Goal: Browse casually: Explore the website without a specific task or goal

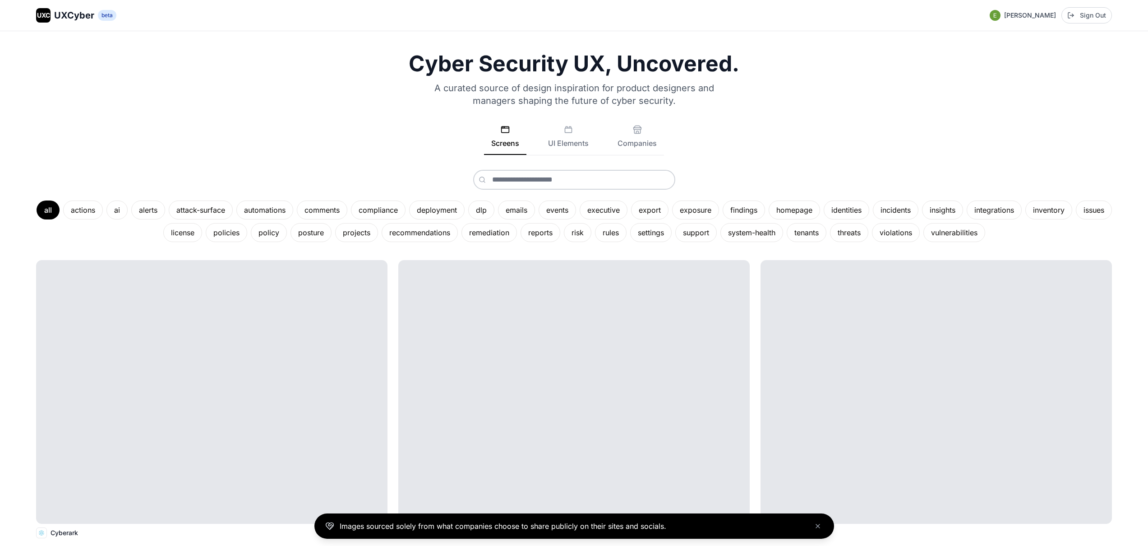
scroll to position [652, 0]
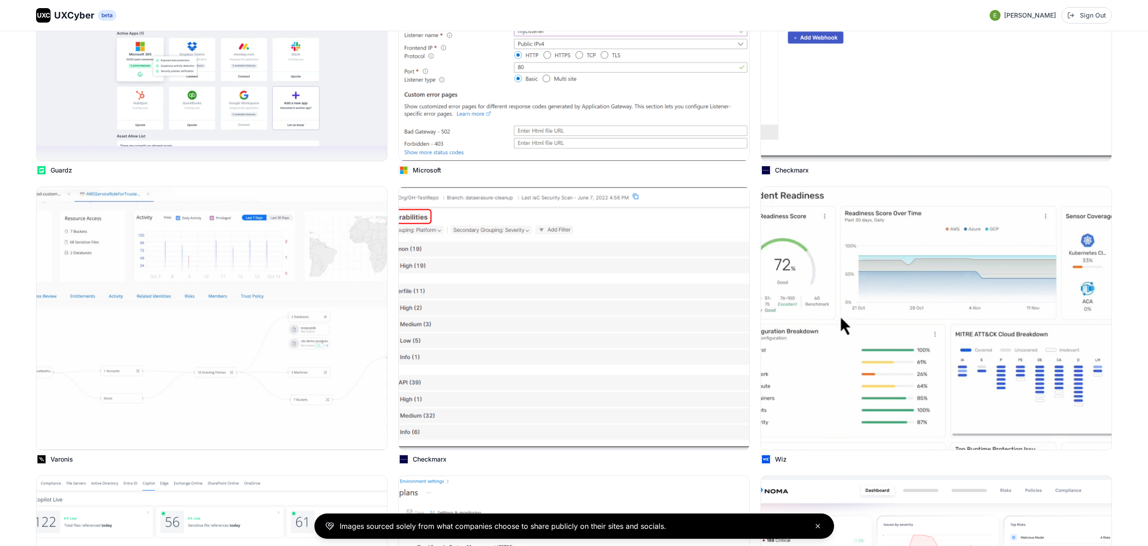
click at [816, 523] on icon "Close banner" at bounding box center [818, 525] width 7 height 7
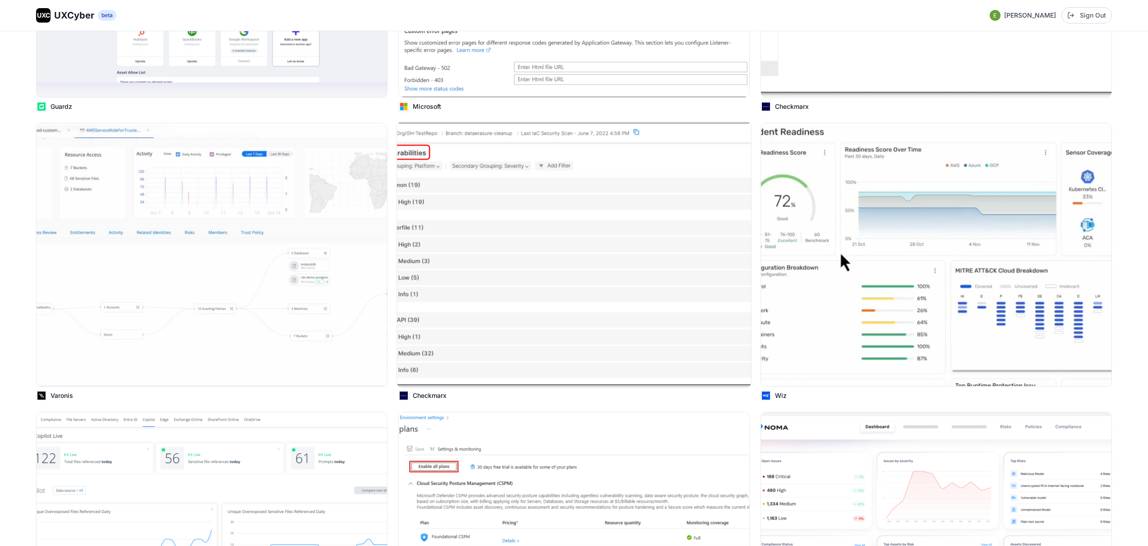
click at [609, 213] on img at bounding box center [574, 254] width 354 height 265
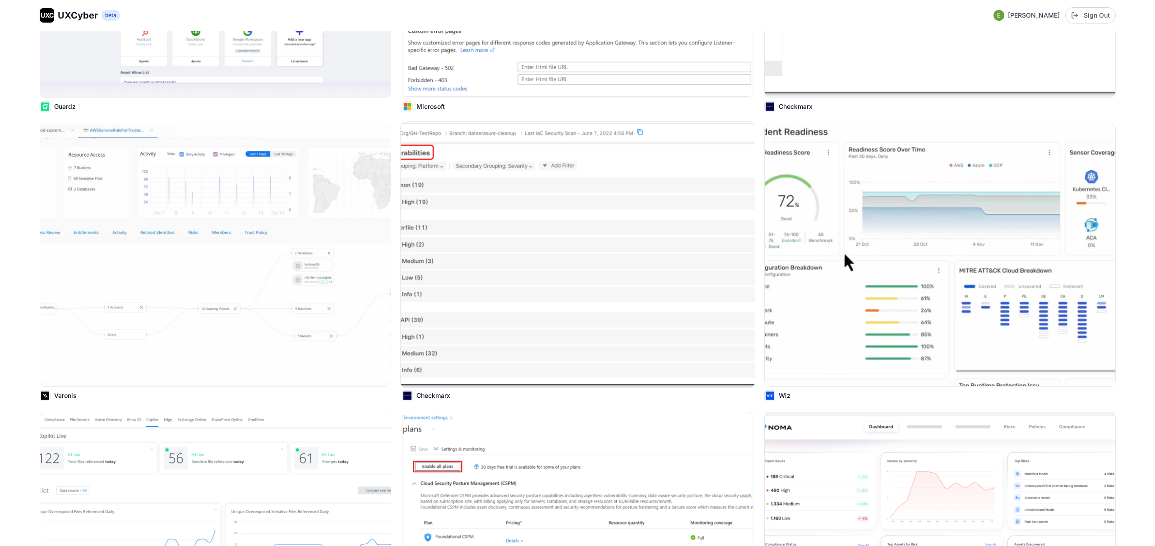
scroll to position [717, 0]
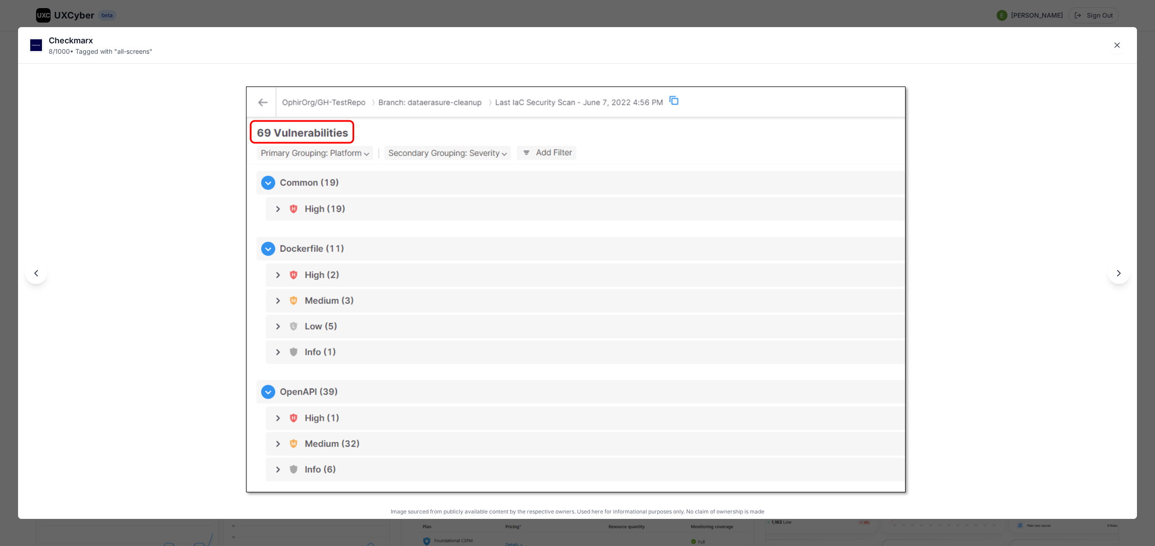
click at [514, 15] on div "Checkmarx 8 / 1000 • Tagged with " all-screens " Image sourced from publicly av…" at bounding box center [577, 273] width 1155 height 546
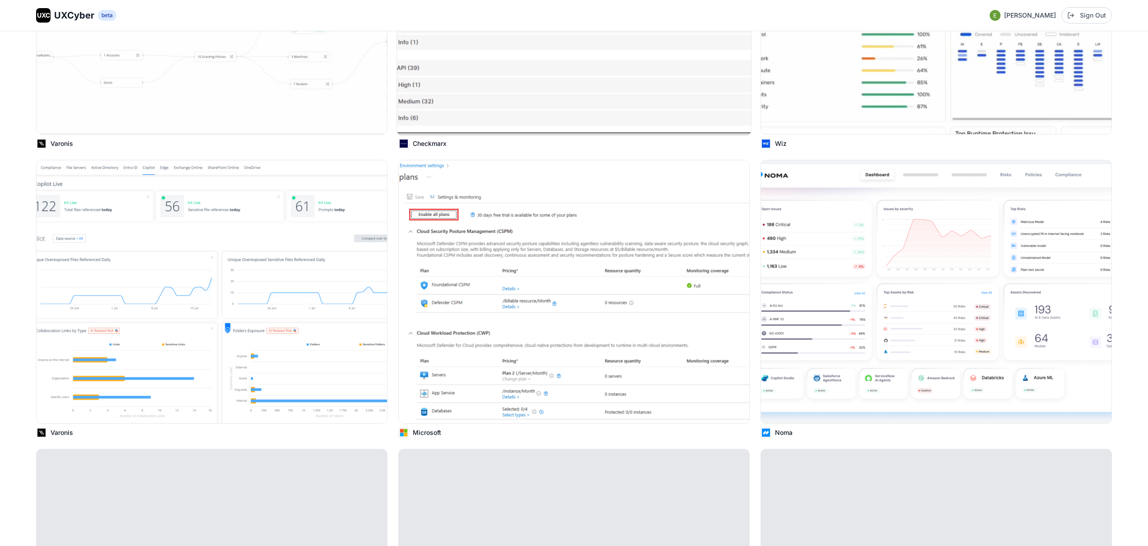
scroll to position [974, 0]
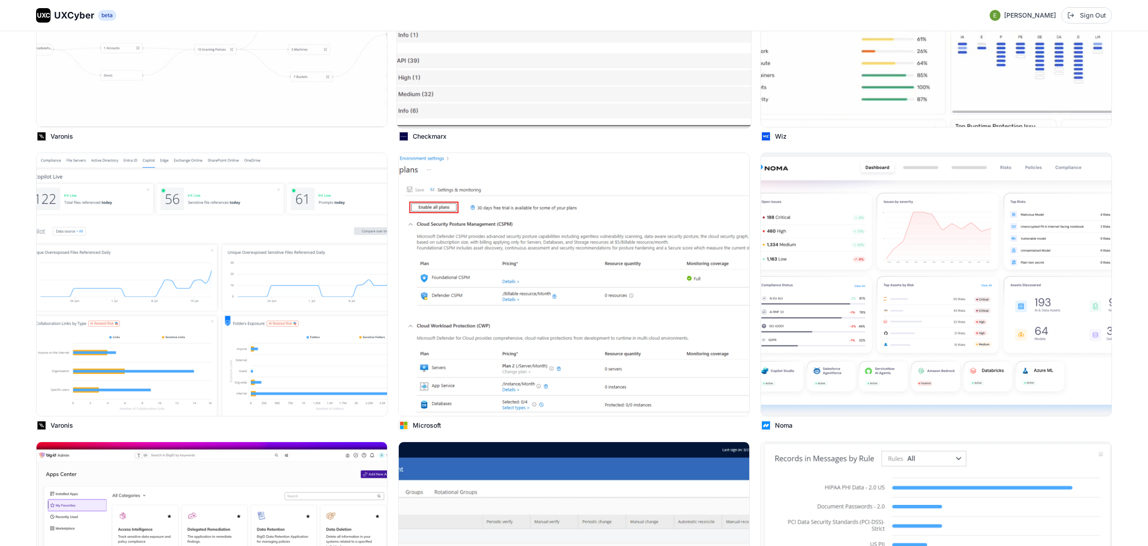
click at [478, 285] on img at bounding box center [574, 284] width 351 height 263
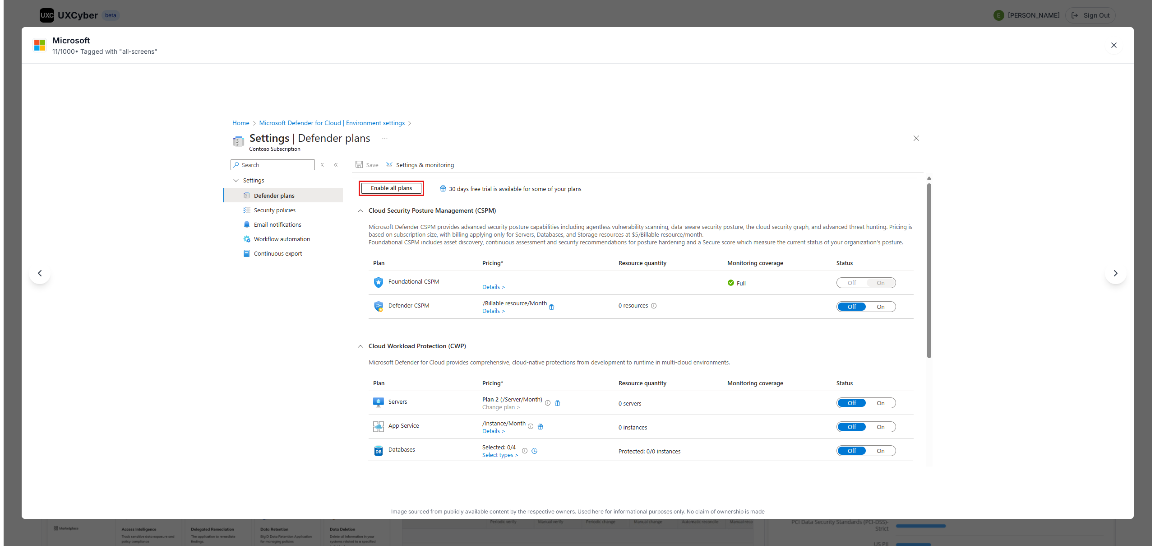
scroll to position [977, 0]
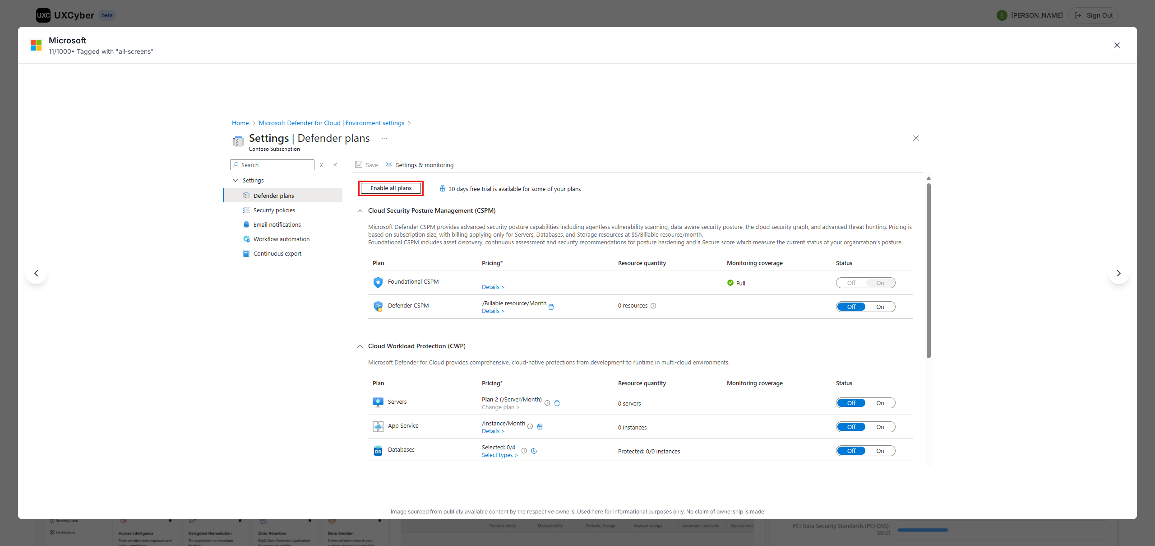
click at [415, 17] on div "Microsoft 11 / 1000 • Tagged with " all-screens " Image sourced from publicly a…" at bounding box center [577, 273] width 1155 height 546
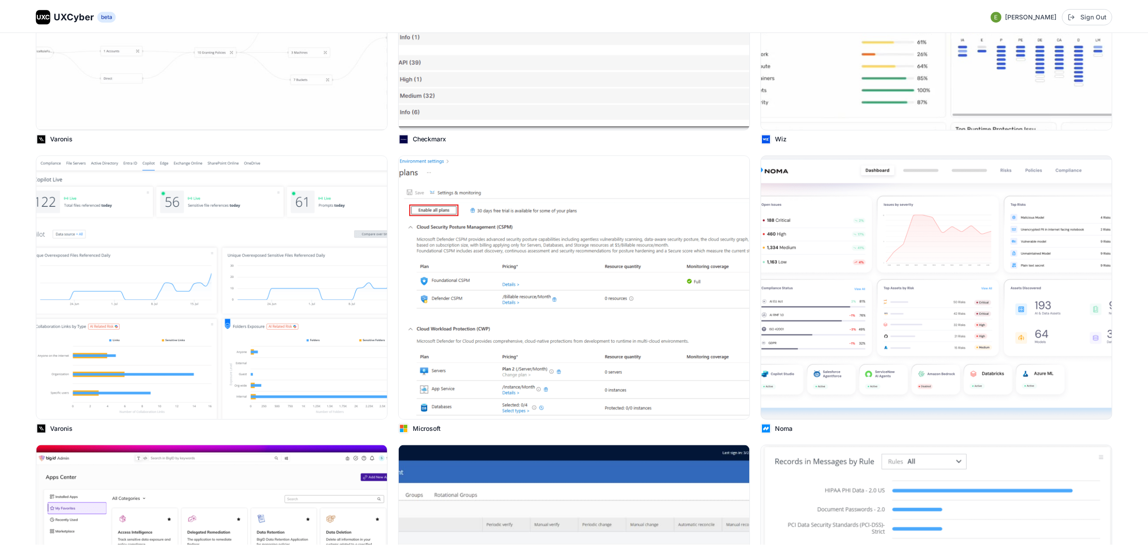
scroll to position [974, 0]
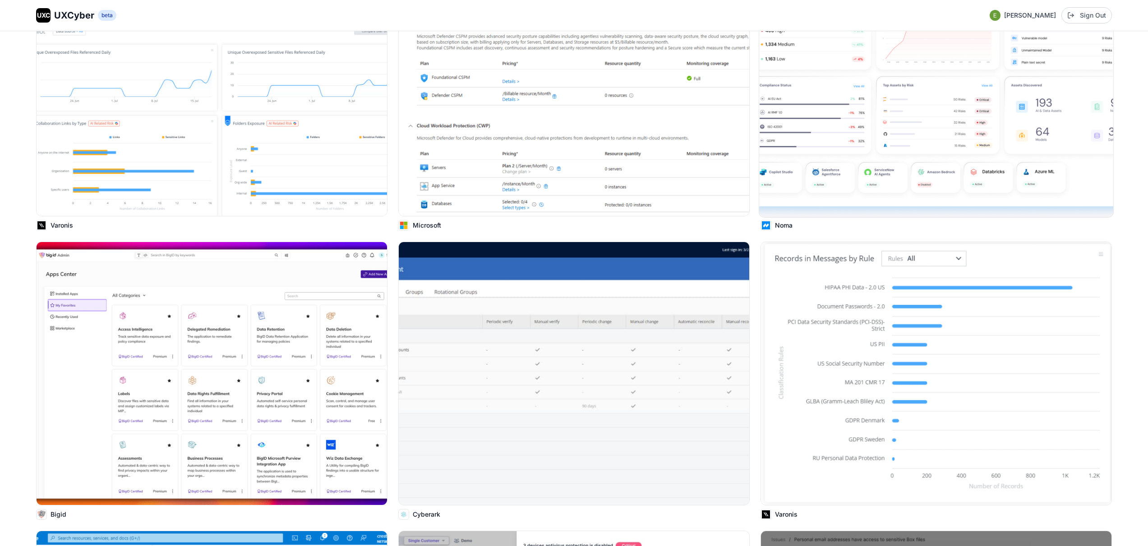
click at [792, 162] on img at bounding box center [936, 84] width 354 height 265
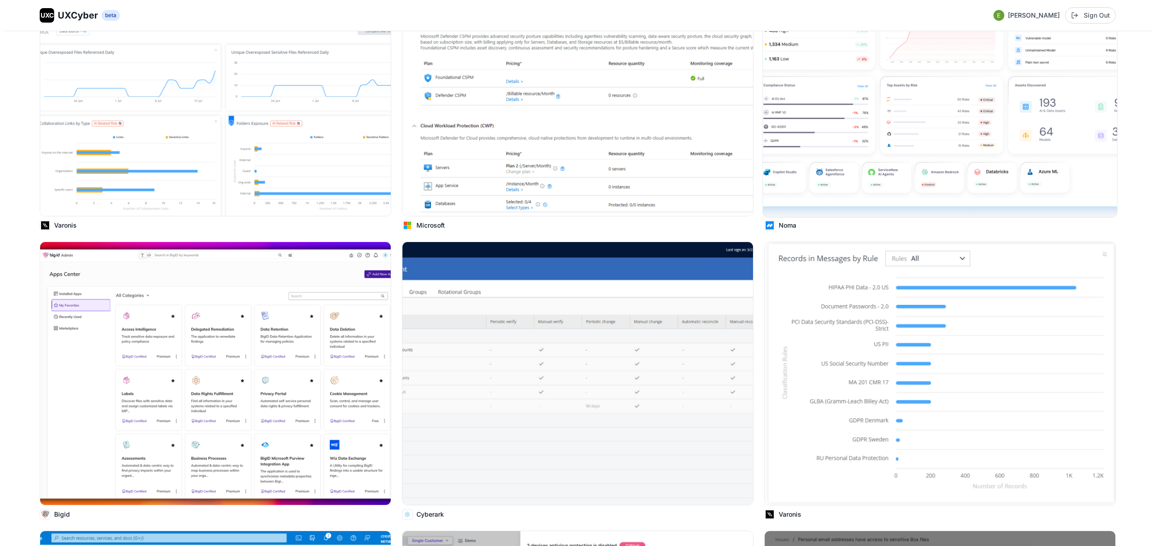
scroll to position [1179, 0]
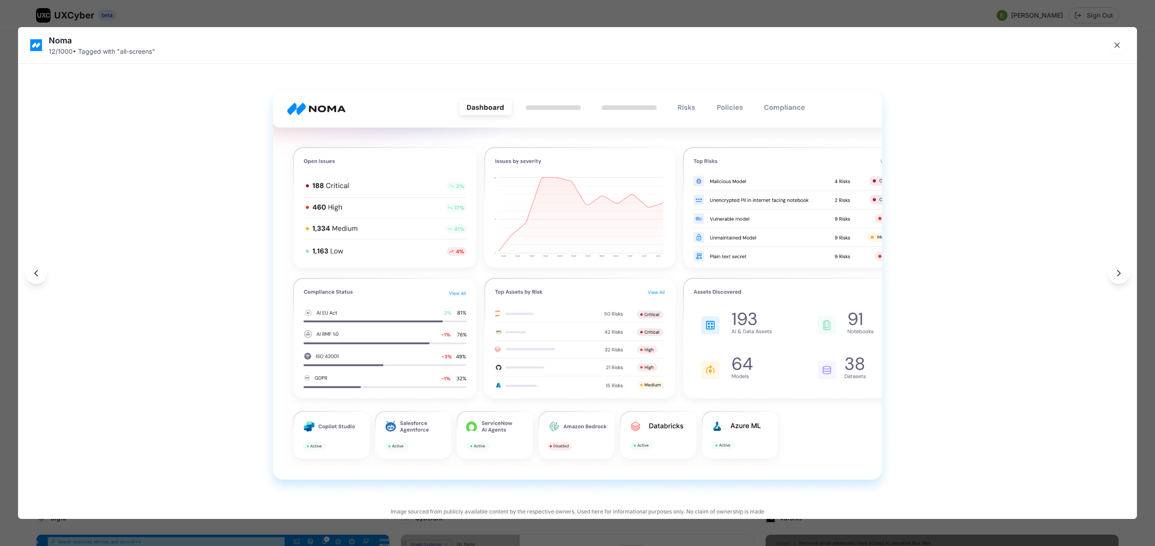
click at [579, 14] on div "Noma 12 / 1000 • Tagged with " all-screens " Image sourced from publicly availa…" at bounding box center [577, 273] width 1155 height 546
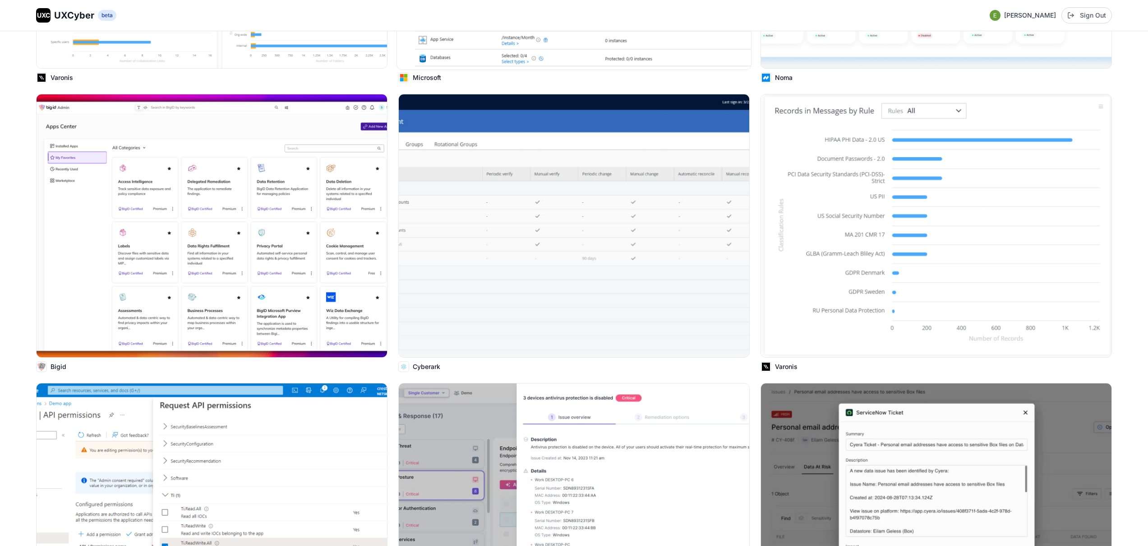
scroll to position [1336, 0]
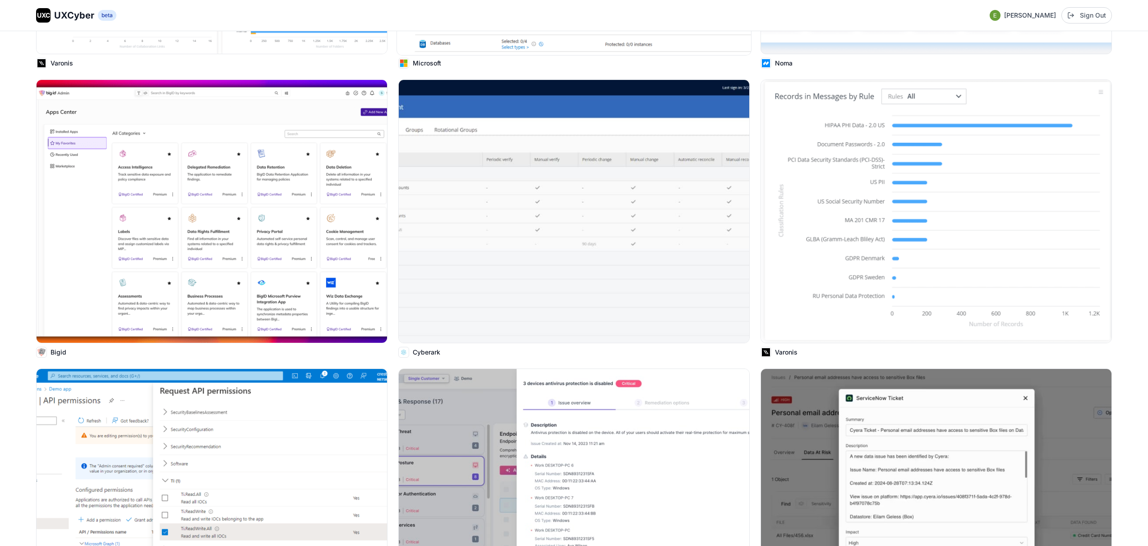
click at [554, 189] on img at bounding box center [574, 211] width 351 height 263
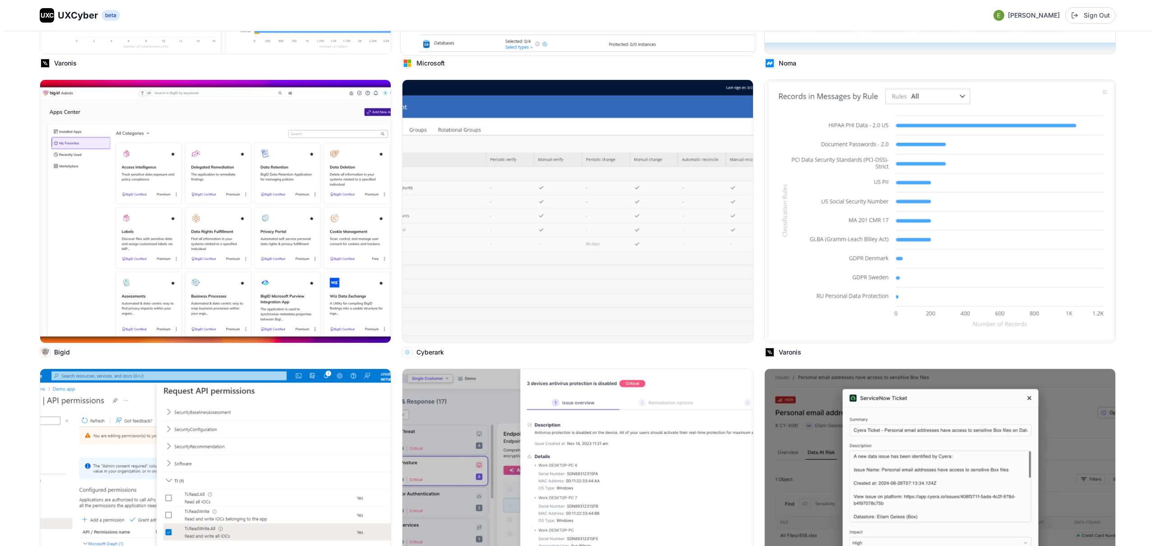
scroll to position [1341, 0]
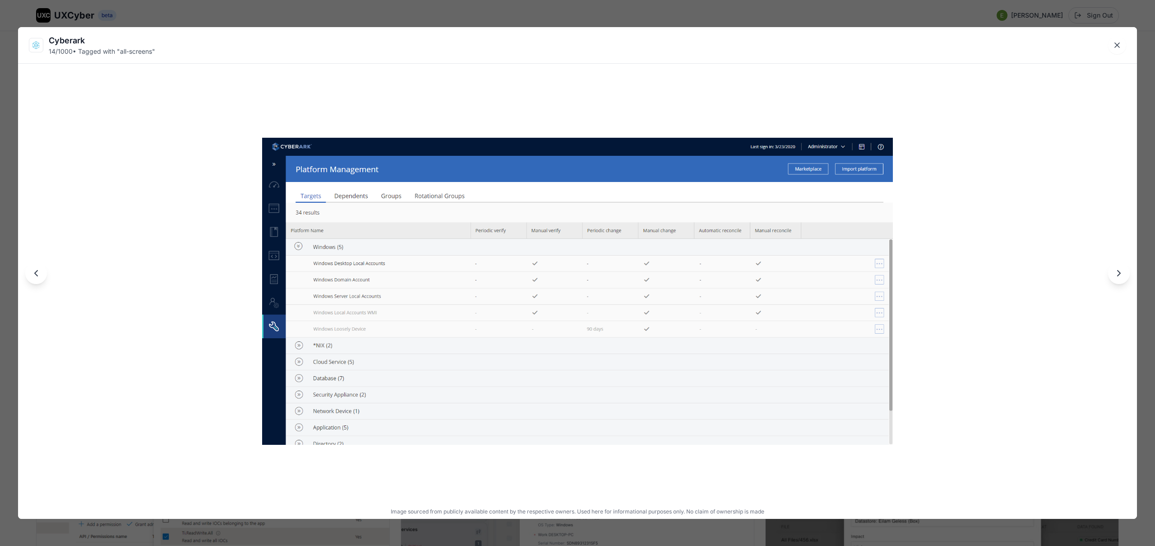
click at [72, 41] on div "Cyberark" at bounding box center [102, 40] width 106 height 13
drag, startPoint x: 37, startPoint y: 46, endPoint x: 47, endPoint y: 50, distance: 10.4
click at [37, 46] on img at bounding box center [36, 45] width 14 height 14
click at [58, 53] on div "14 / 1000 • Tagged with " all-screens "" at bounding box center [102, 51] width 106 height 9
click at [79, 56] on div "14 / 1000 • Tagged with " all-screens "" at bounding box center [102, 51] width 106 height 9
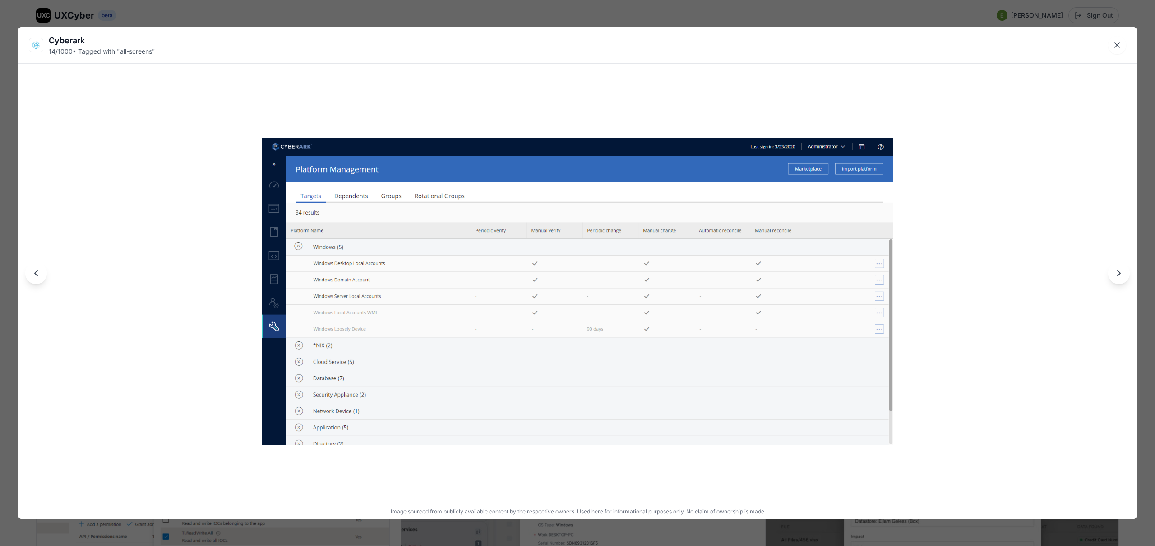
drag, startPoint x: 106, startPoint y: 53, endPoint x: 161, endPoint y: 53, distance: 54.6
click at [150, 53] on div "14 / 1000 • Tagged with " all-screens "" at bounding box center [102, 51] width 106 height 9
click at [161, 53] on div "Cyberark 14 / 1000 • Tagged with " all-screens "" at bounding box center [577, 45] width 1119 height 36
click at [452, 419] on img at bounding box center [577, 291] width 631 height 307
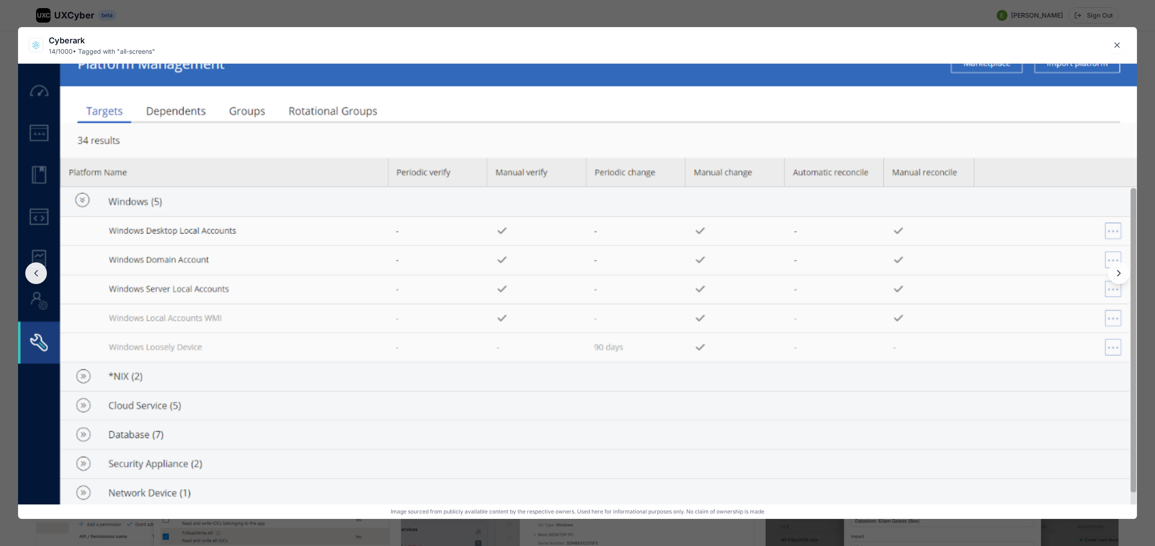
click at [494, 289] on img at bounding box center [577, 280] width 1119 height 544
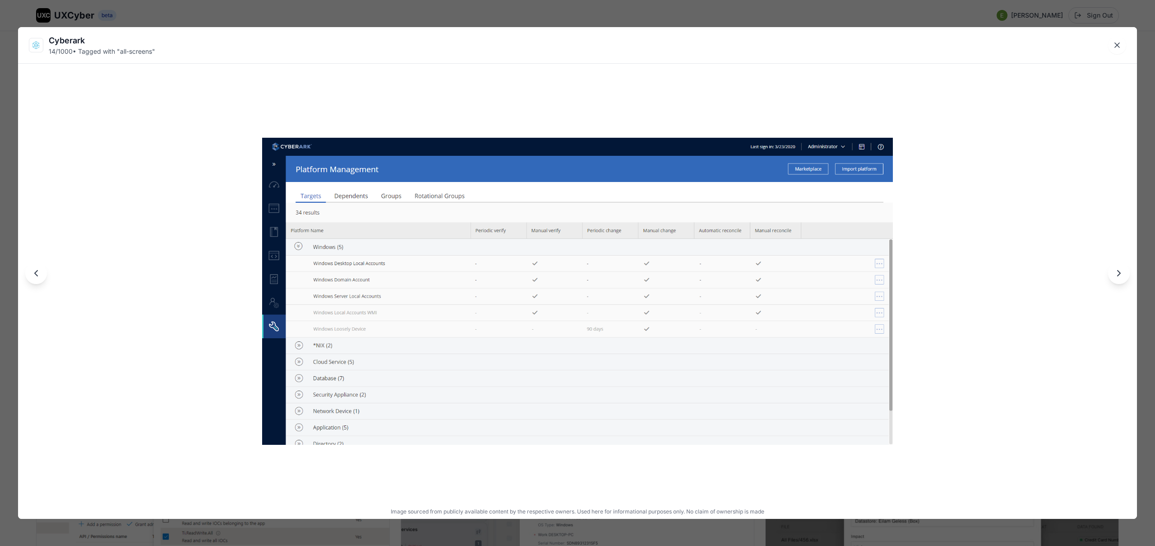
click at [478, 15] on div "Cyberark 14 / 1000 • Tagged with " all-screens " Image sourced from publicly av…" at bounding box center [577, 273] width 1155 height 546
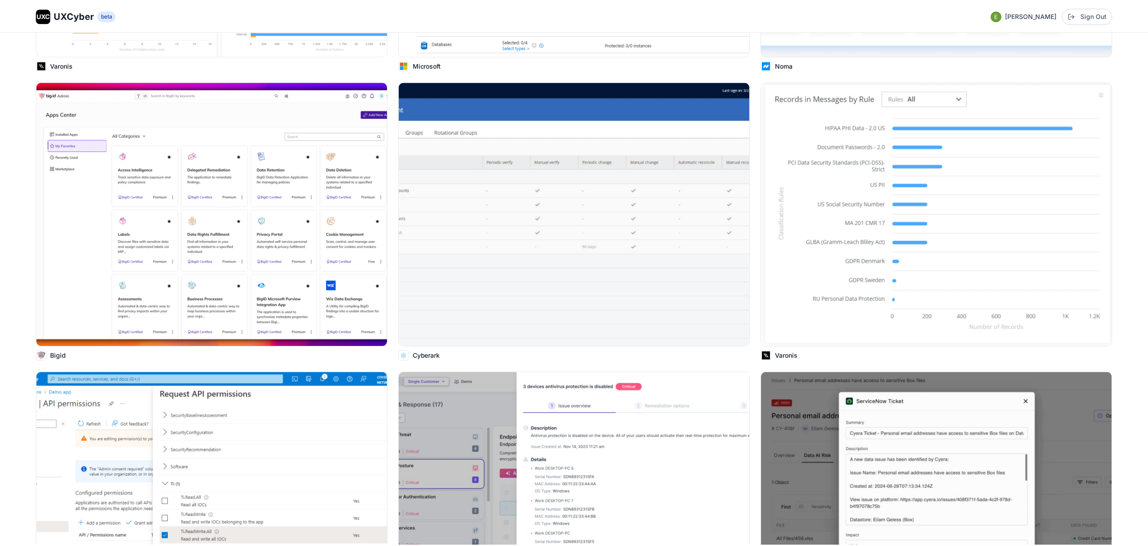
scroll to position [1336, 0]
